Goal: Task Accomplishment & Management: Manage account settings

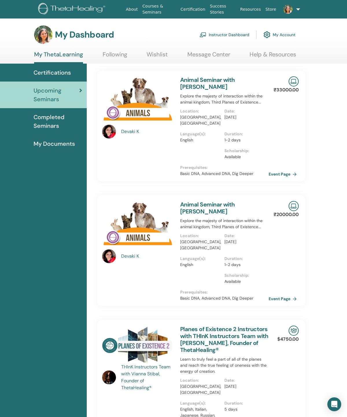
click at [219, 32] on link "Instructor Dashboard" at bounding box center [224, 34] width 50 height 13
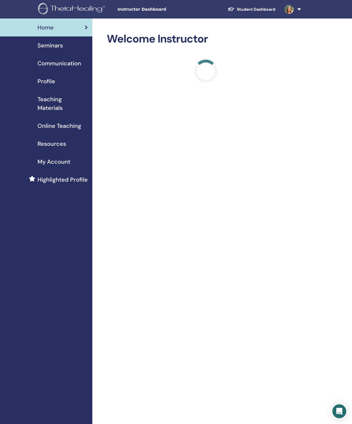
click at [44, 48] on span "Seminars" at bounding box center [50, 45] width 25 height 9
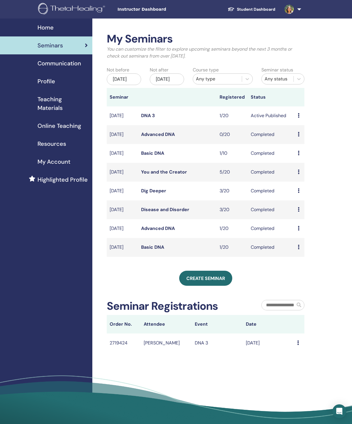
click at [206, 118] on td "DNA 3" at bounding box center [177, 115] width 79 height 19
click at [266, 119] on td "Active Published" at bounding box center [271, 115] width 47 height 19
click at [155, 118] on link "DNA 3" at bounding box center [148, 115] width 14 height 6
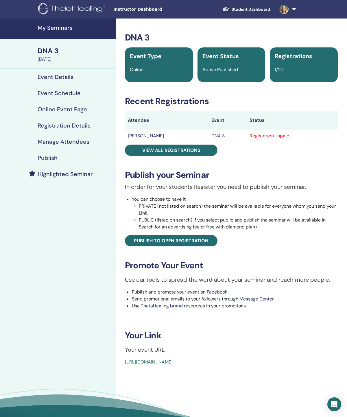
click at [42, 78] on h4 "Event Details" at bounding box center [56, 76] width 36 height 7
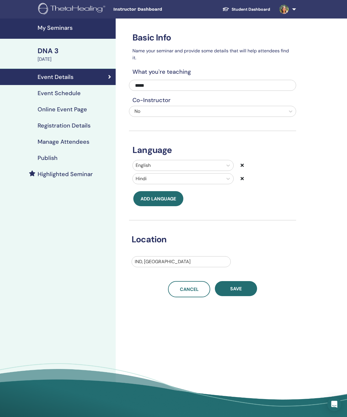
click at [45, 125] on h4 "Registration Details" at bounding box center [64, 125] width 53 height 7
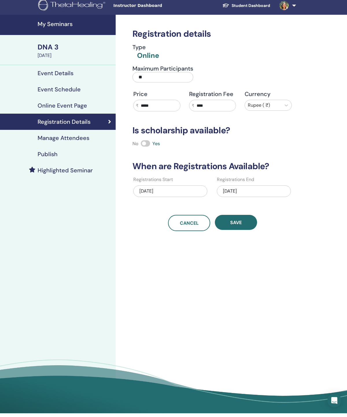
scroll to position [4, 0]
